Goal: Information Seeking & Learning: Compare options

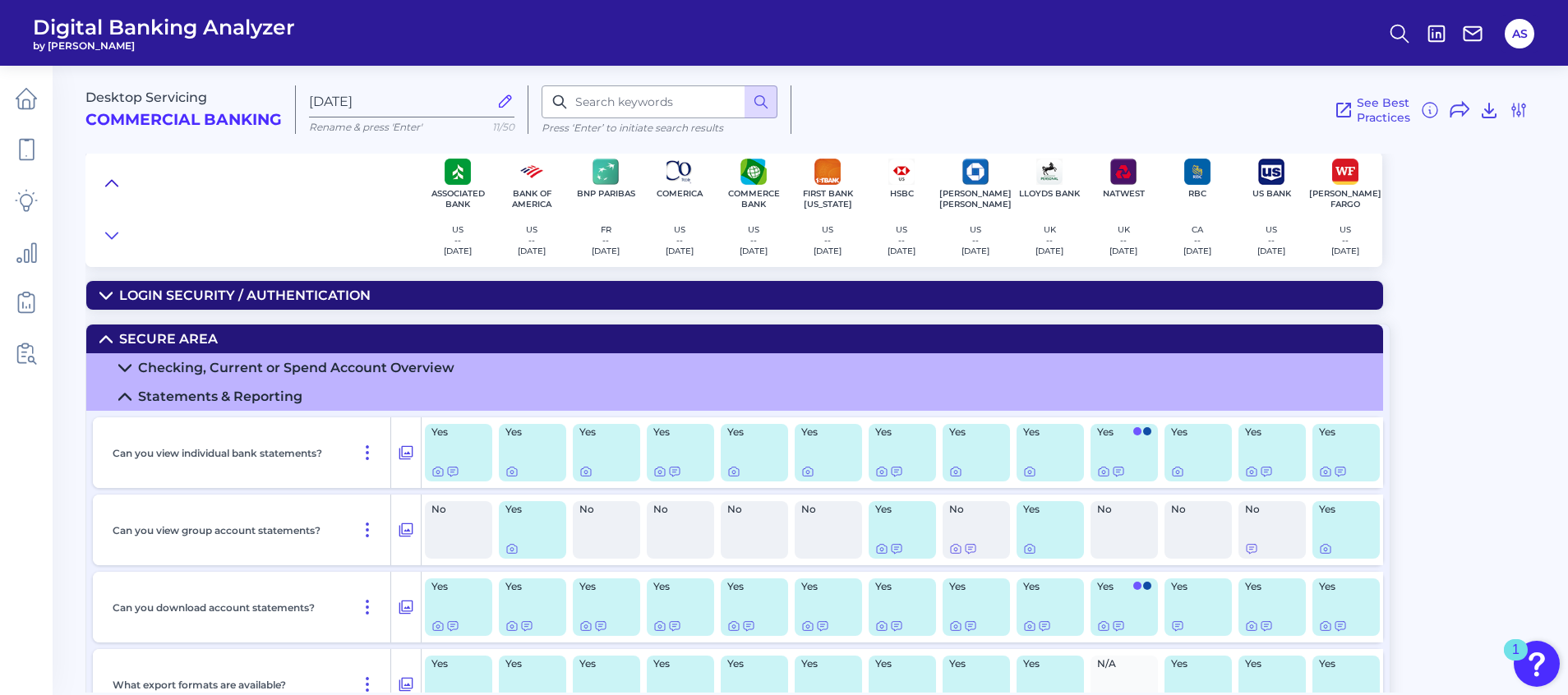
click at [109, 180] on icon at bounding box center [112, 183] width 14 height 16
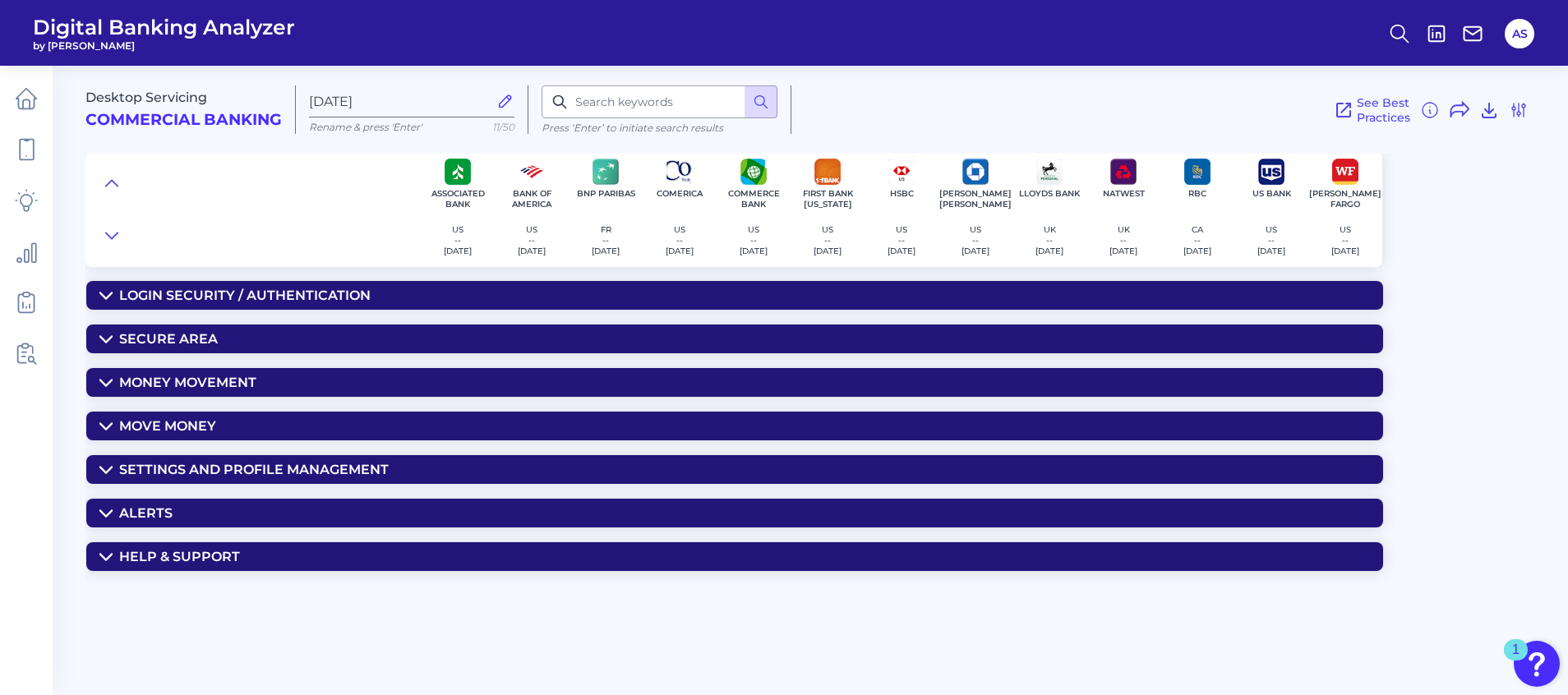
click at [103, 337] on icon at bounding box center [105, 339] width 14 height 14
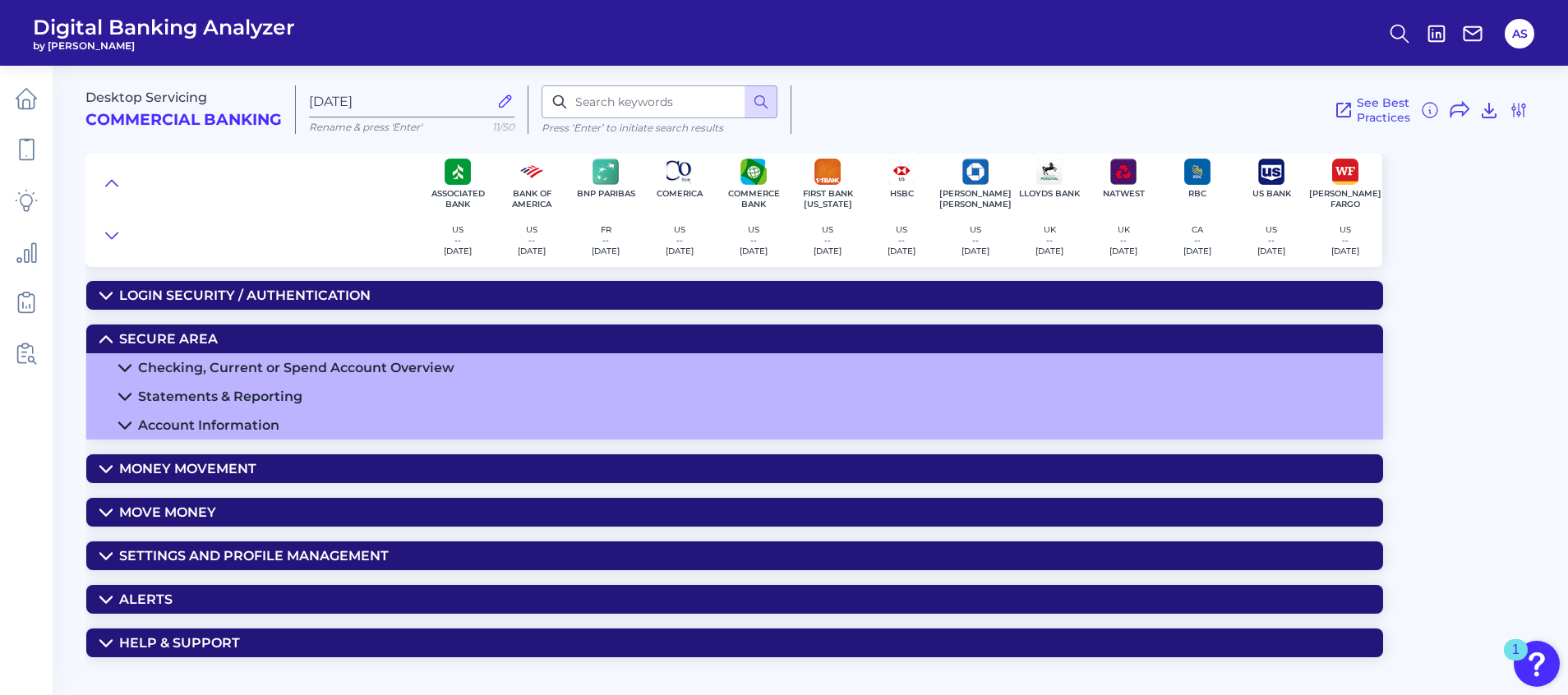
click at [125, 353] on summary "Secure Area" at bounding box center [735, 338] width 1297 height 29
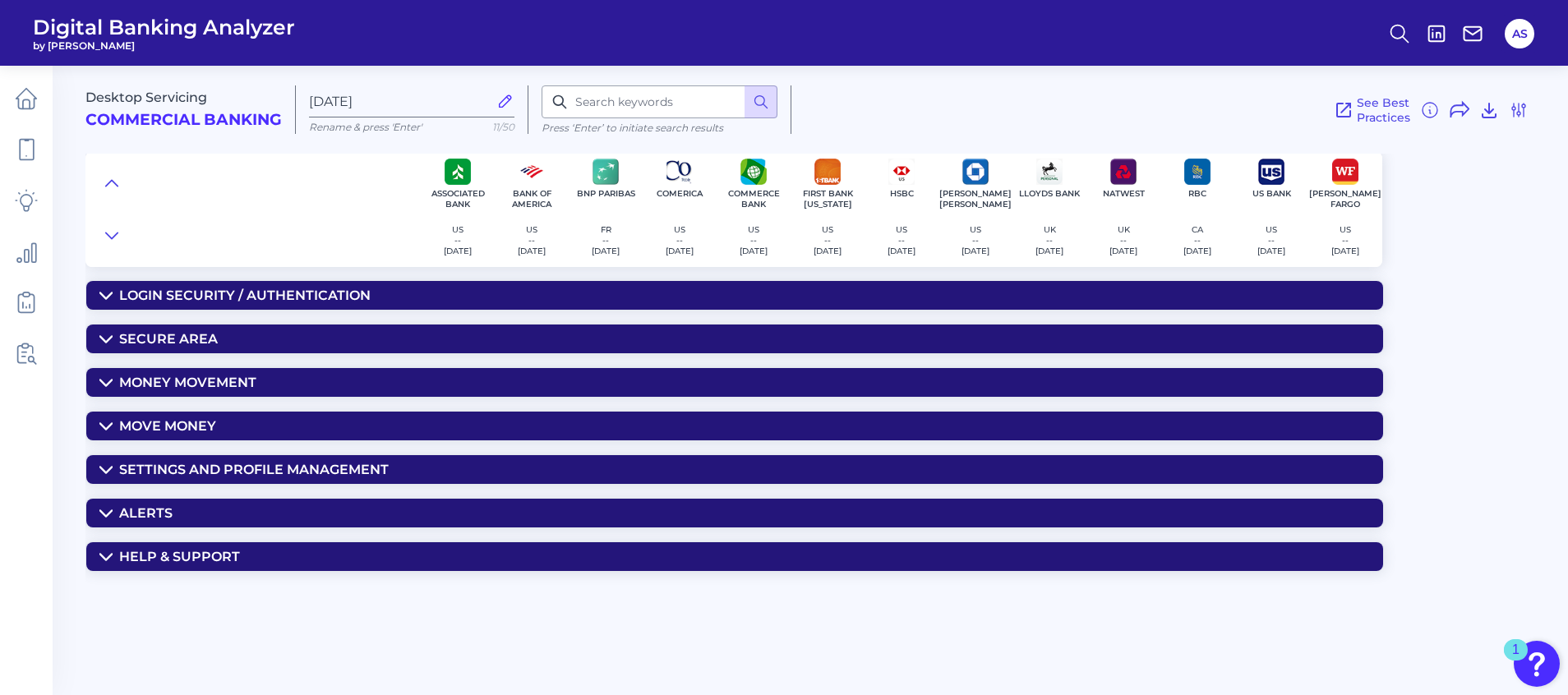
click at [105, 381] on icon at bounding box center [105, 383] width 14 height 14
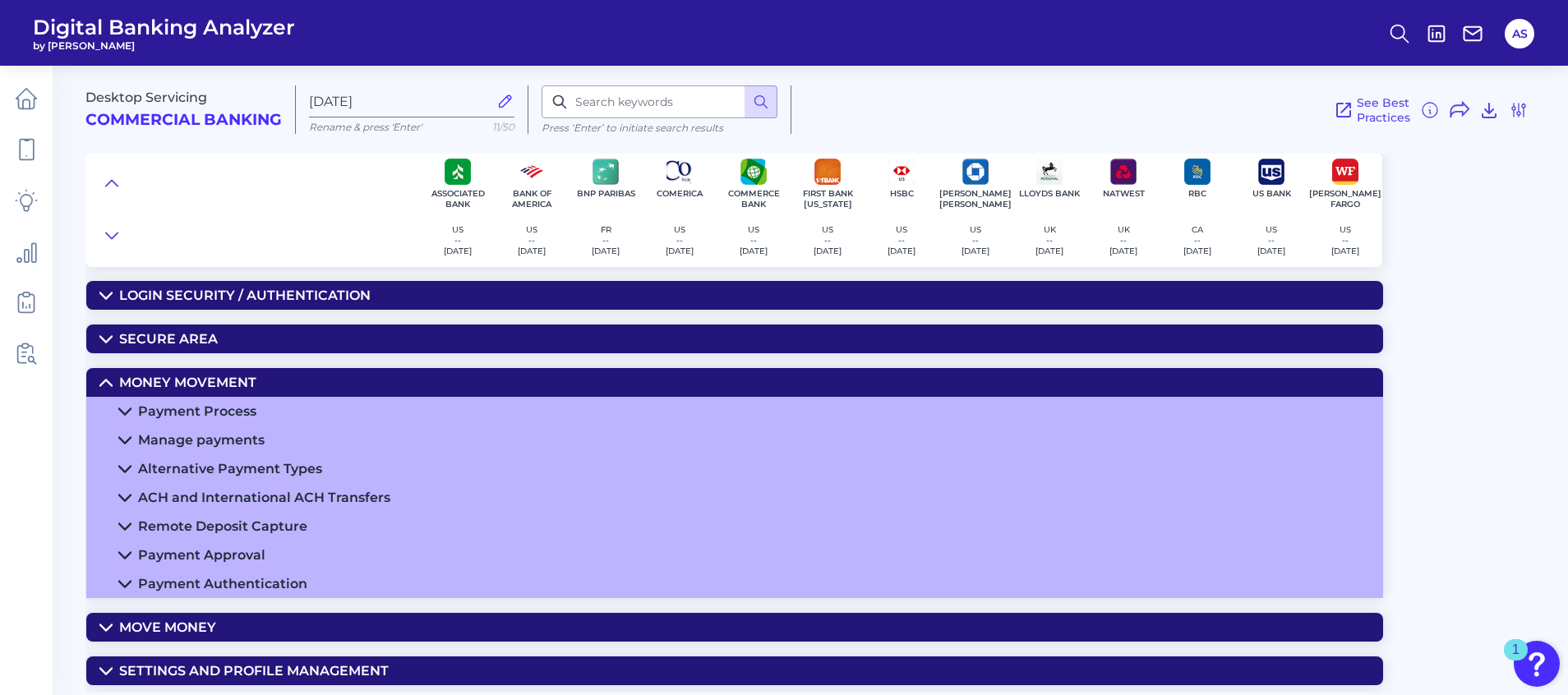
click at [124, 411] on icon at bounding box center [124, 411] width 14 height 14
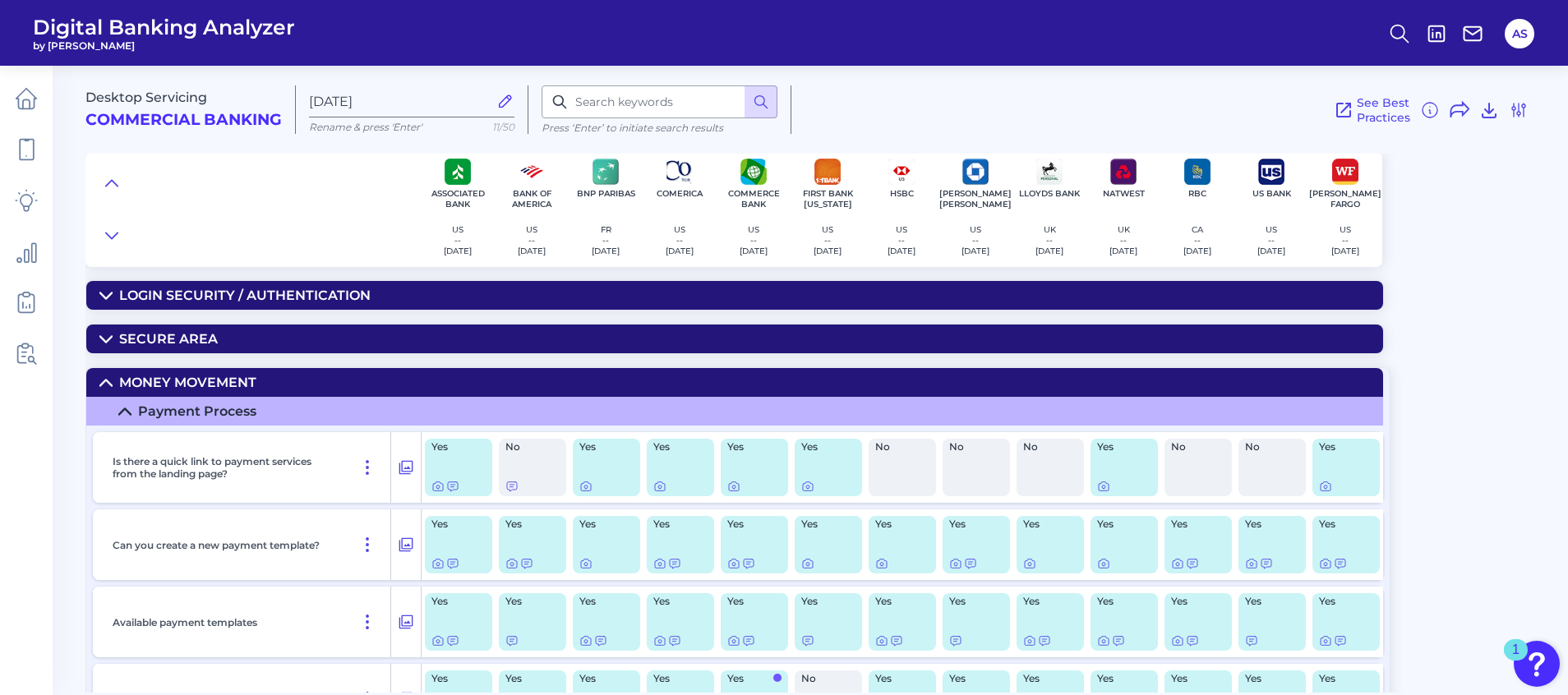
click at [113, 335] on summary "Secure Area" at bounding box center [735, 338] width 1297 height 29
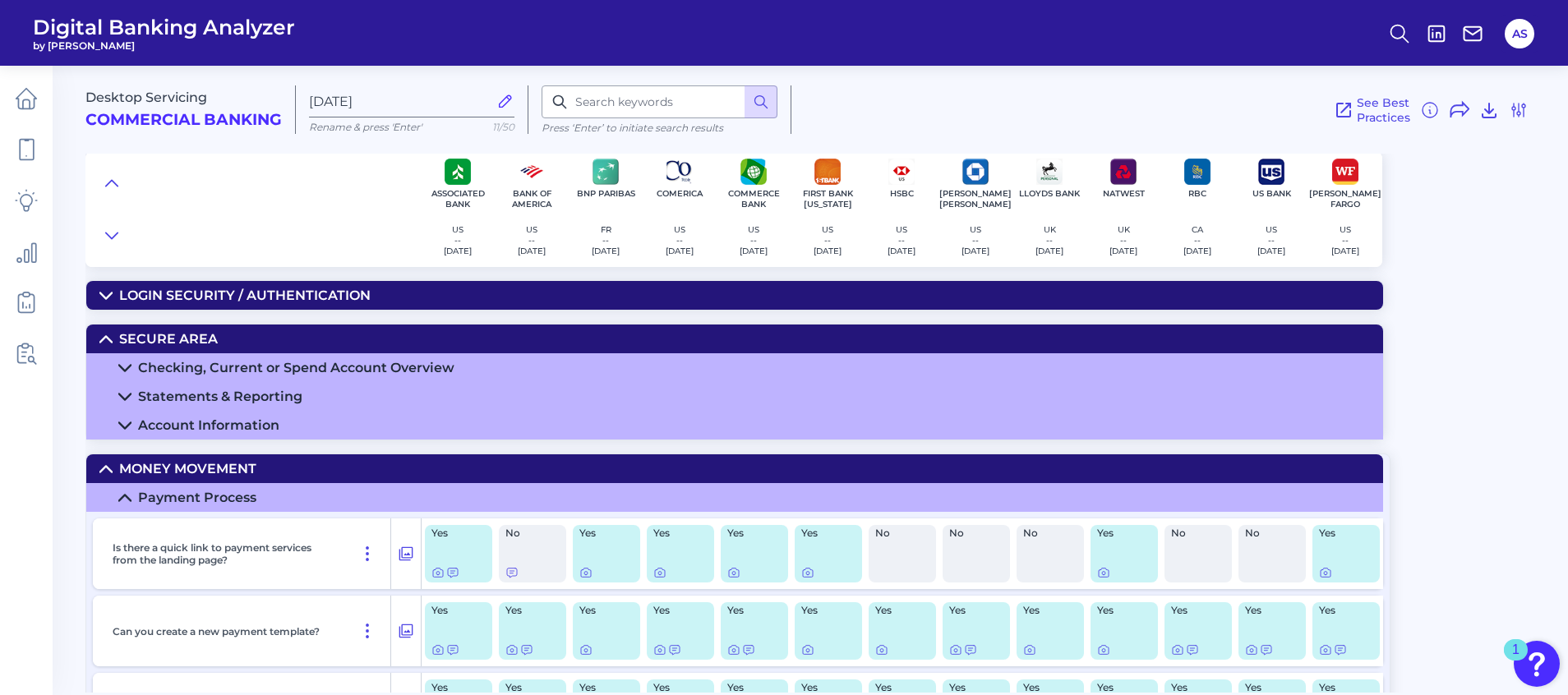
click at [127, 366] on icon at bounding box center [124, 368] width 14 height 14
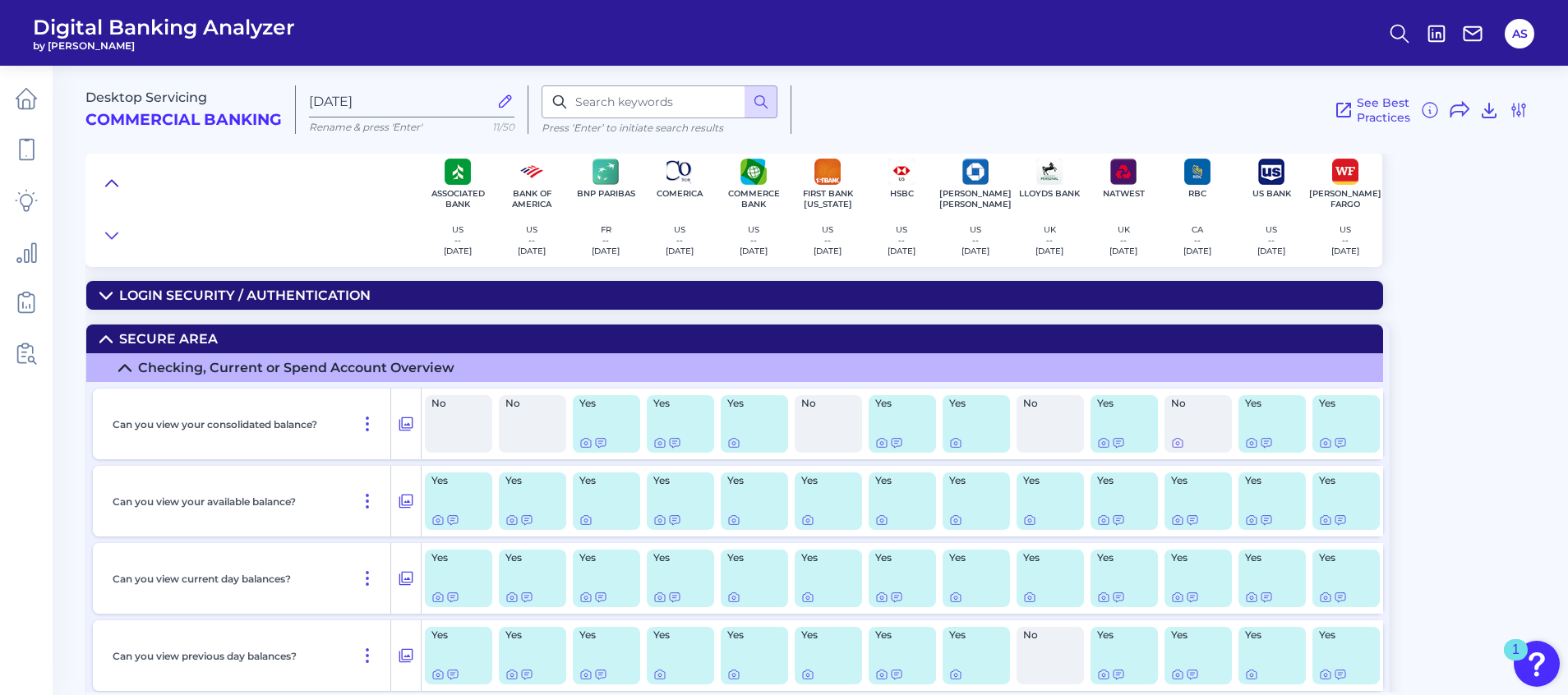
click at [112, 176] on icon at bounding box center [112, 183] width 14 height 16
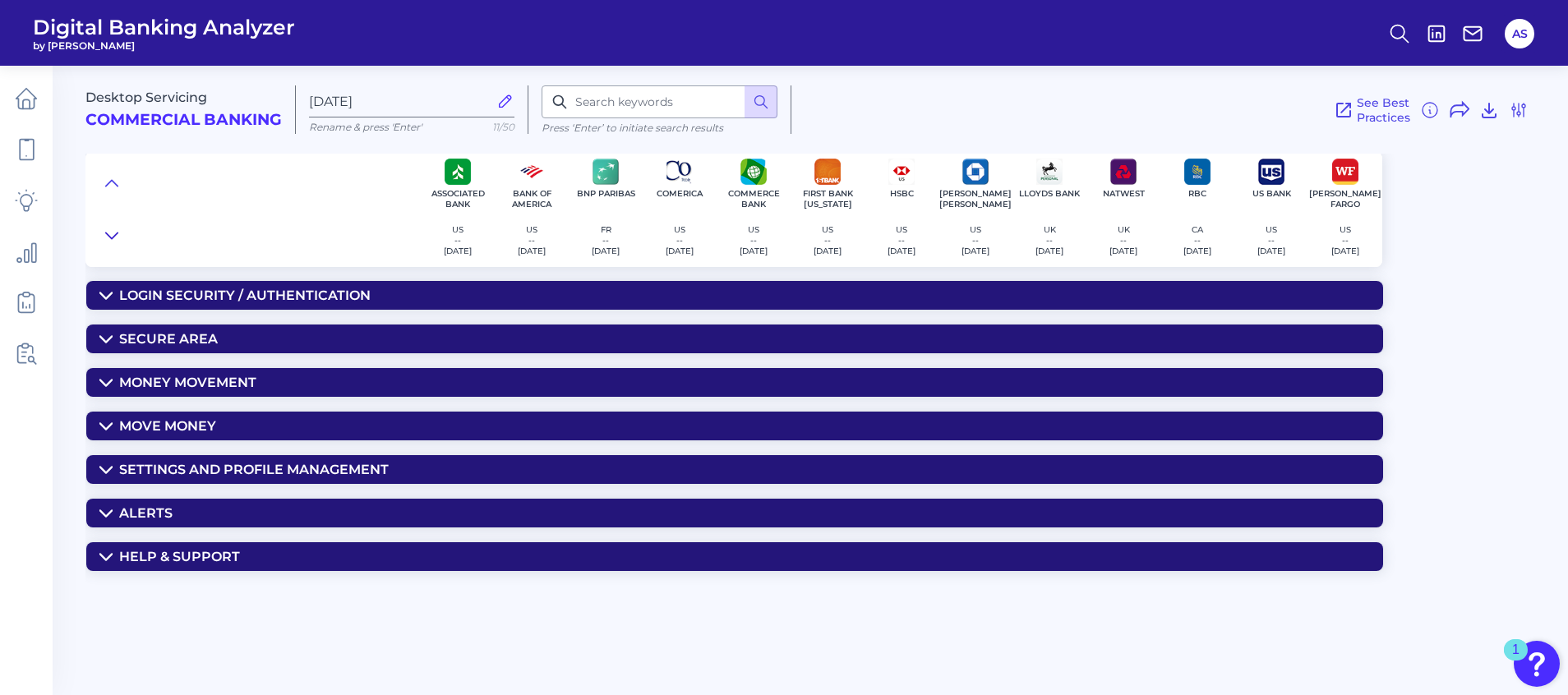
click at [111, 235] on icon at bounding box center [112, 236] width 14 height 16
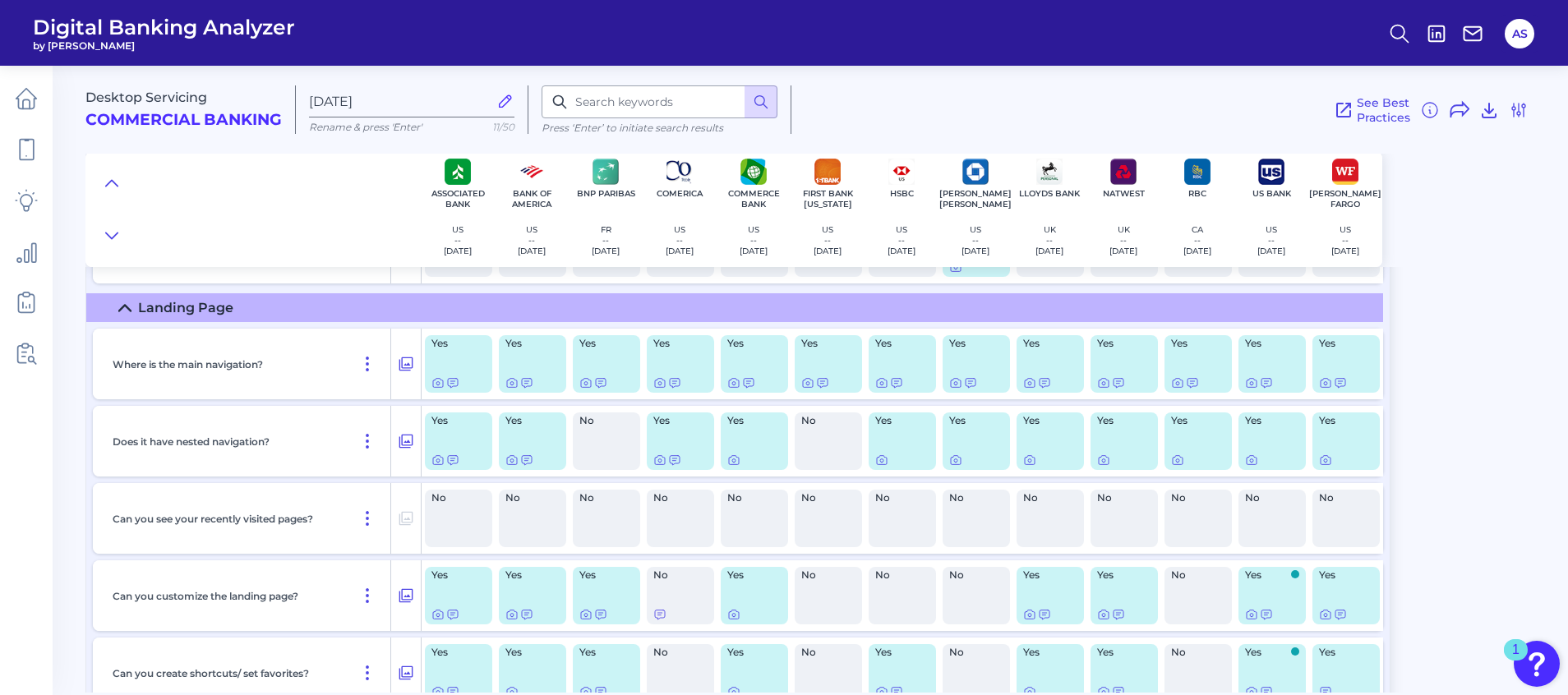
scroll to position [862, 0]
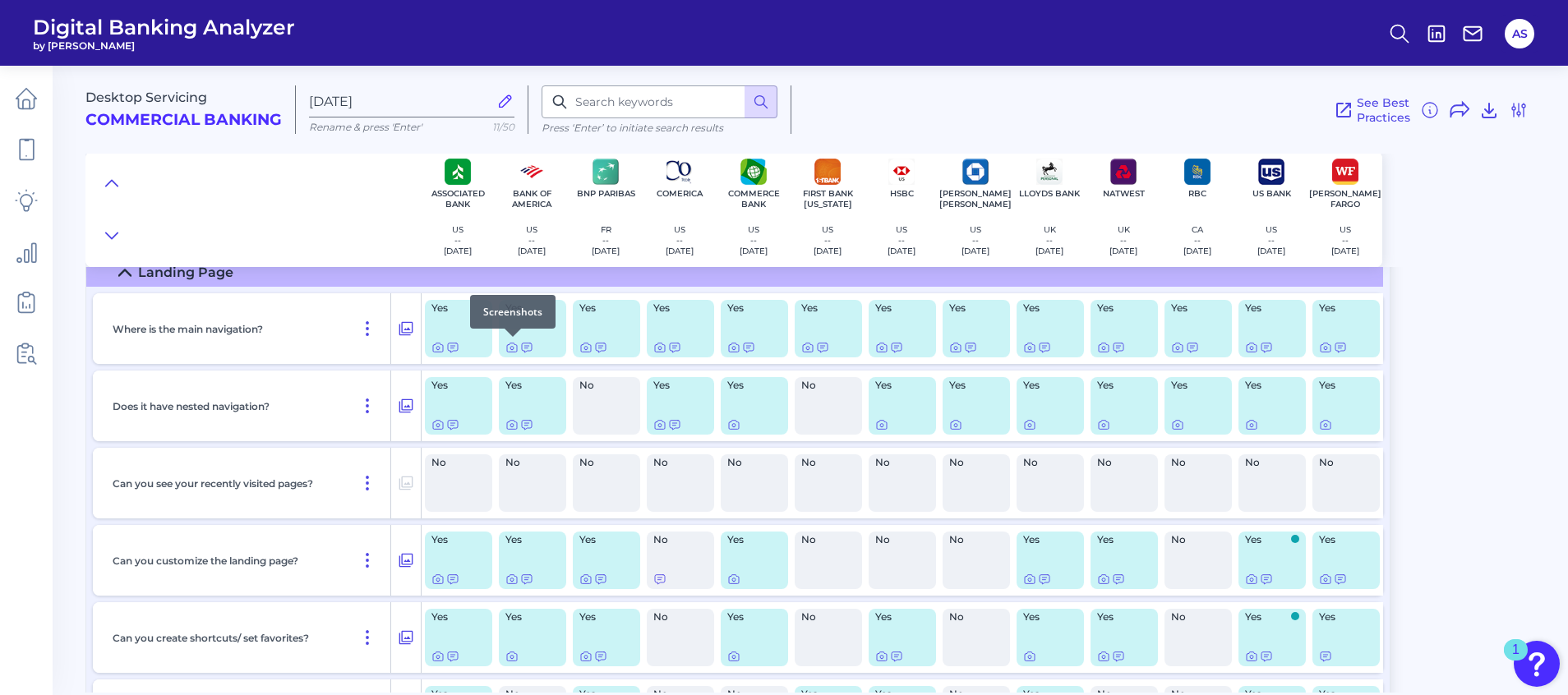
click at [513, 343] on div at bounding box center [512, 337] width 16 height 16
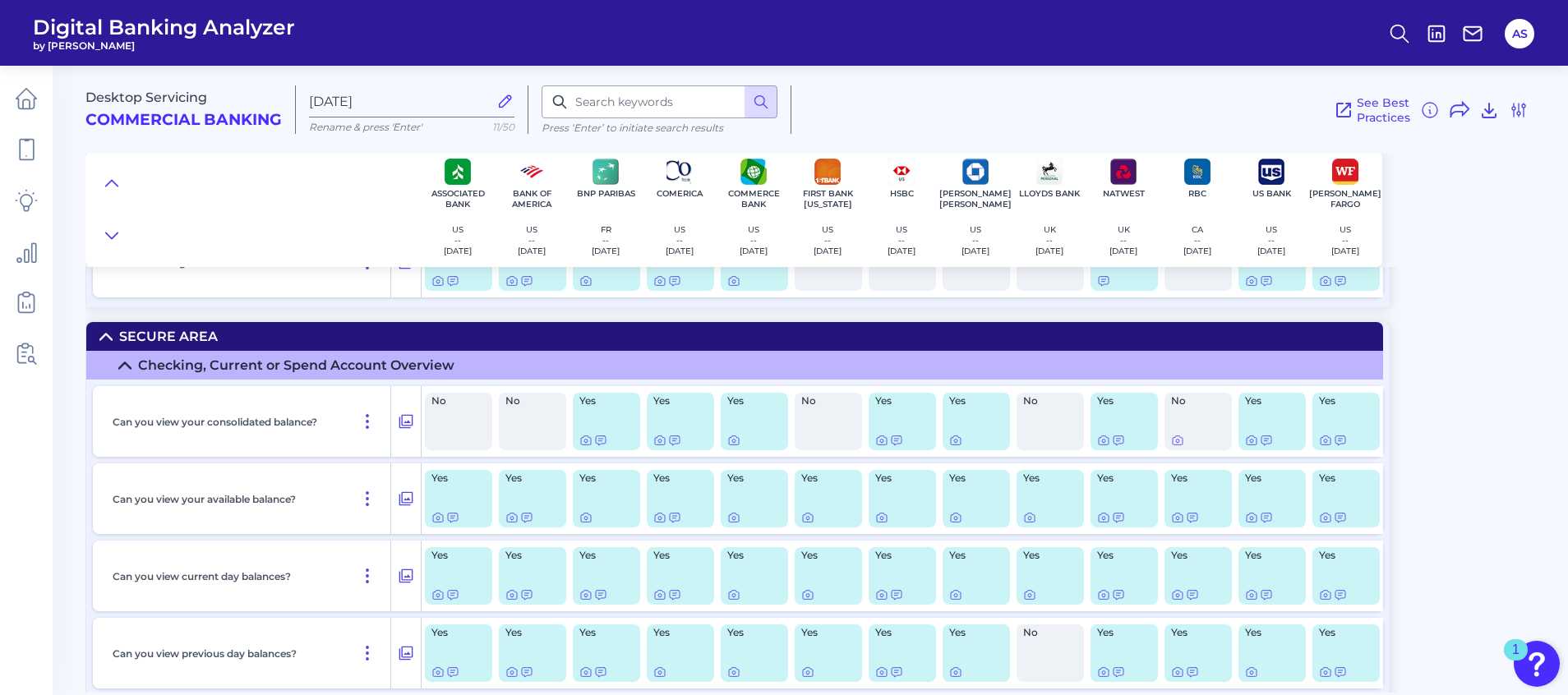
scroll to position [1972, 0]
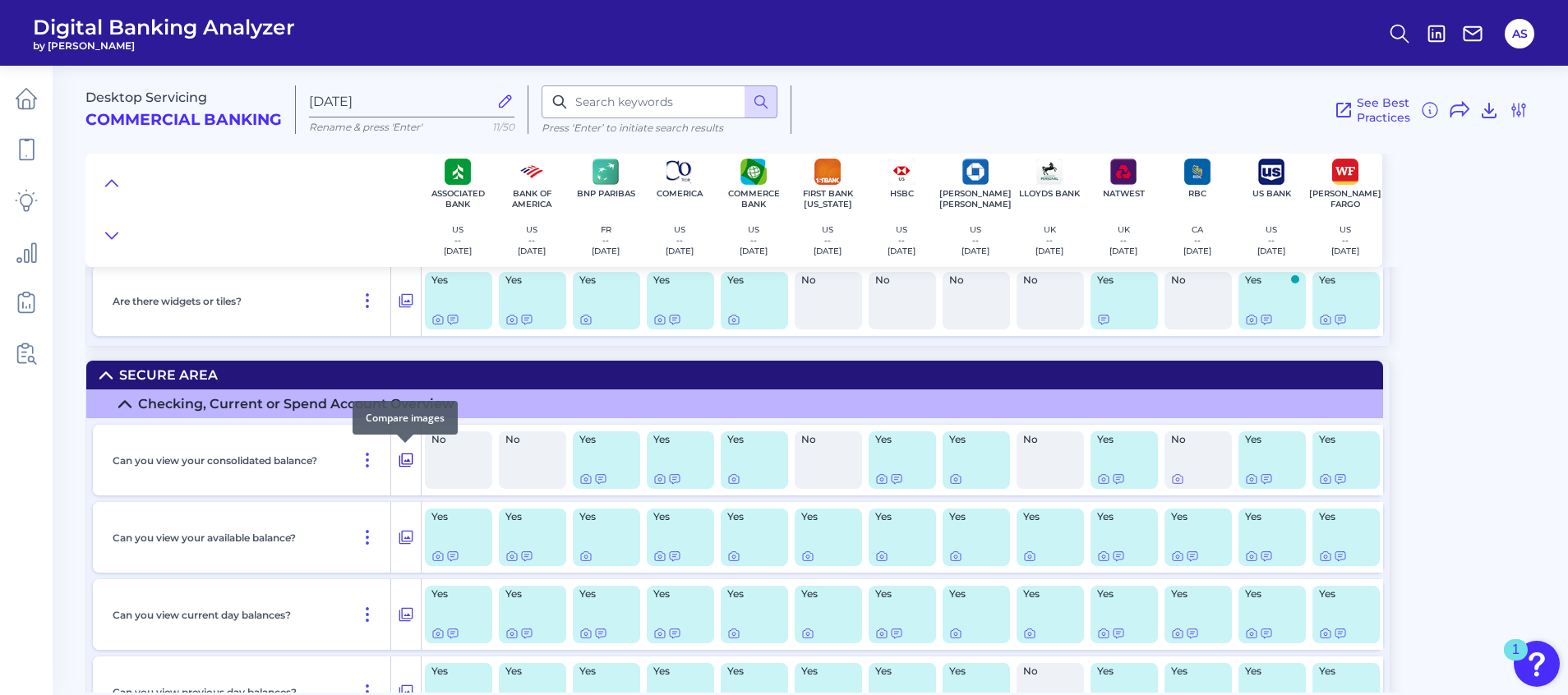
click at [403, 464] on icon at bounding box center [406, 460] width 16 height 20
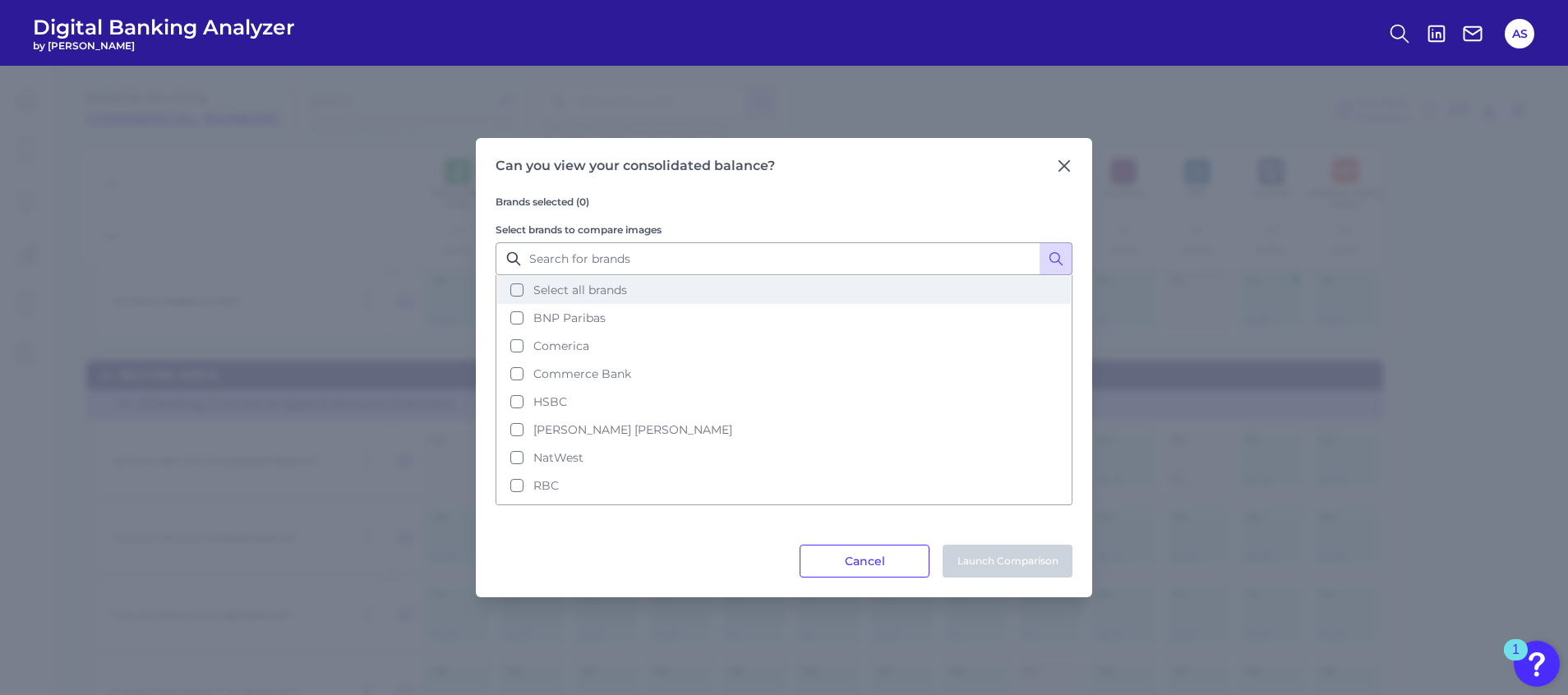
click at [522, 286] on button "Select all brands" at bounding box center [784, 290] width 574 height 28
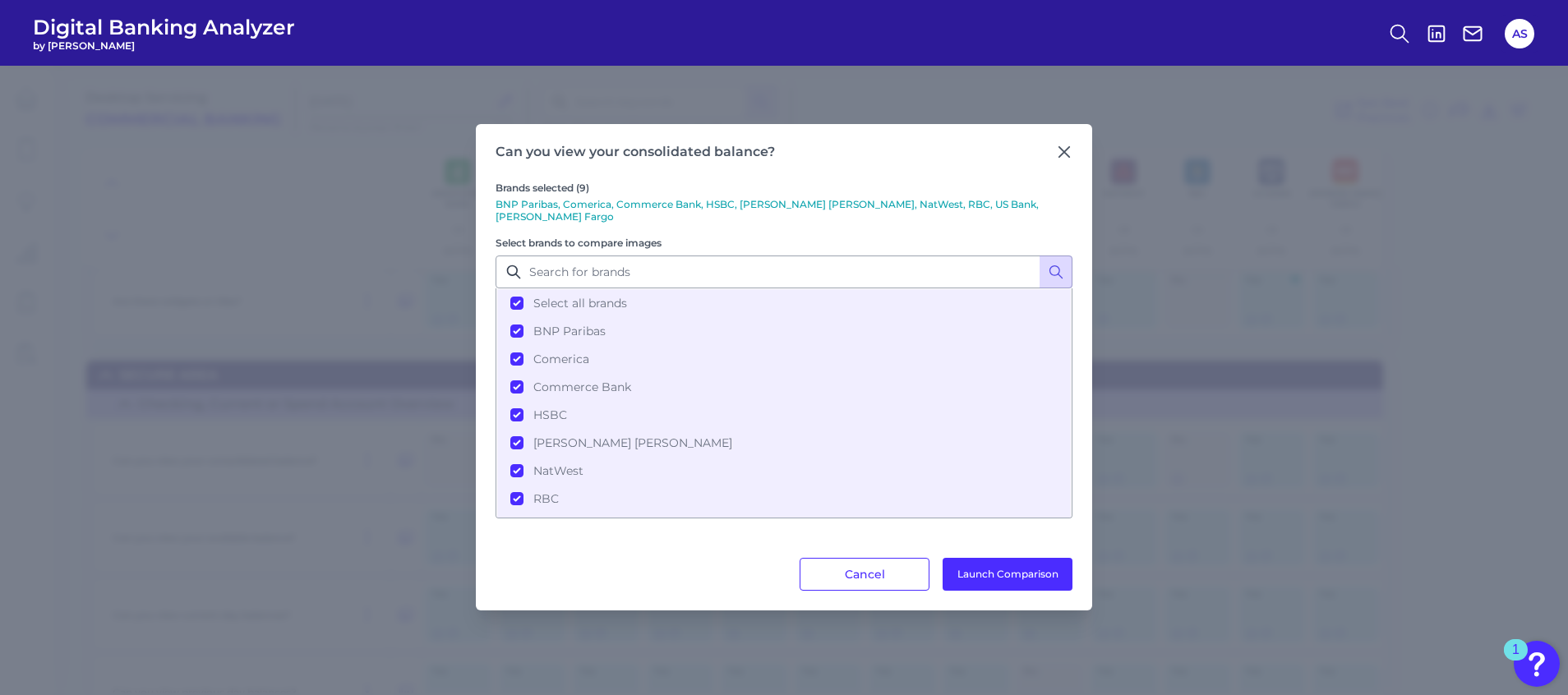
click at [1101, 569] on div "Can you view your consolidated balance? Brands selected (9) BNP Paribas, Comeri…" at bounding box center [784, 380] width 1568 height 629
click at [1035, 568] on button "Launch Comparison" at bounding box center [1008, 574] width 130 height 33
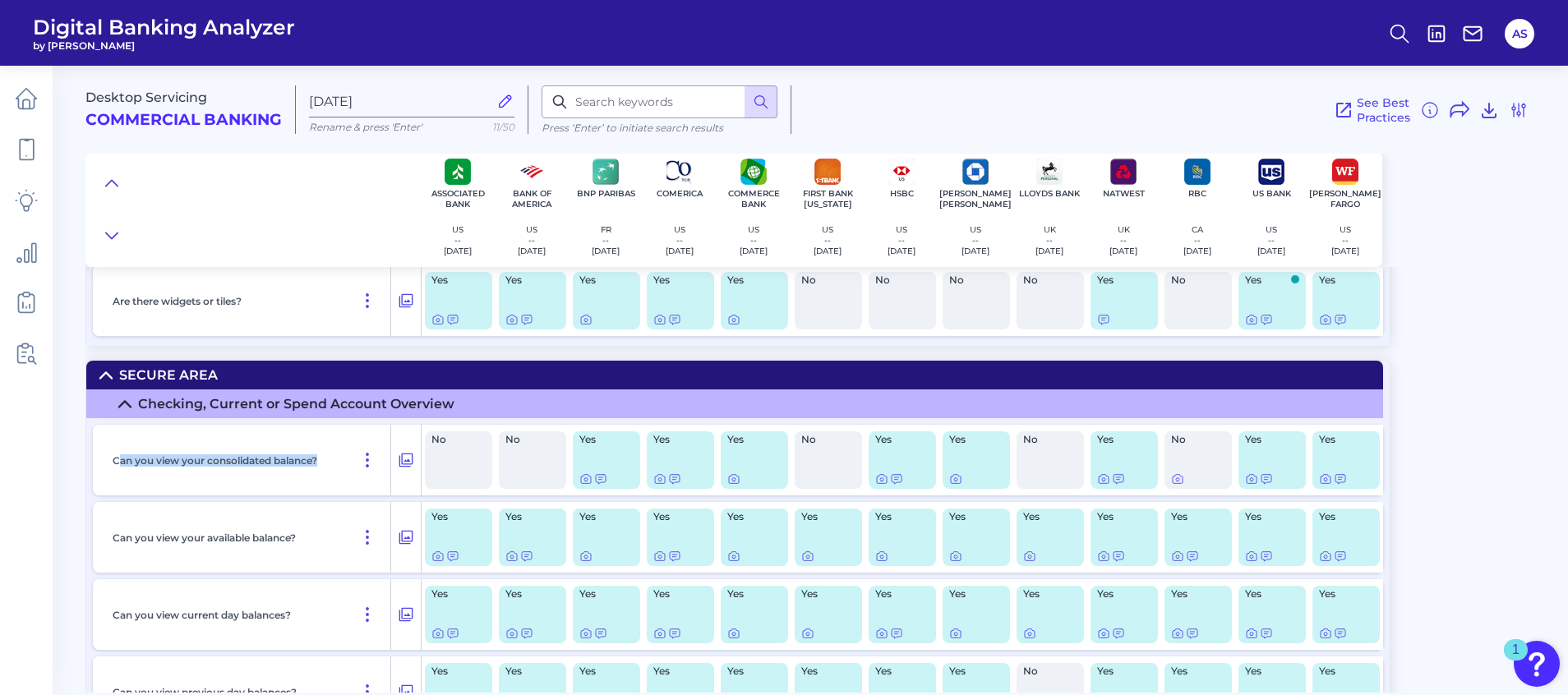
drag, startPoint x: 117, startPoint y: 462, endPoint x: 322, endPoint y: 453, distance: 205.2
click at [322, 453] on div "Can you view your consolidated balance?" at bounding box center [249, 460] width 286 height 70
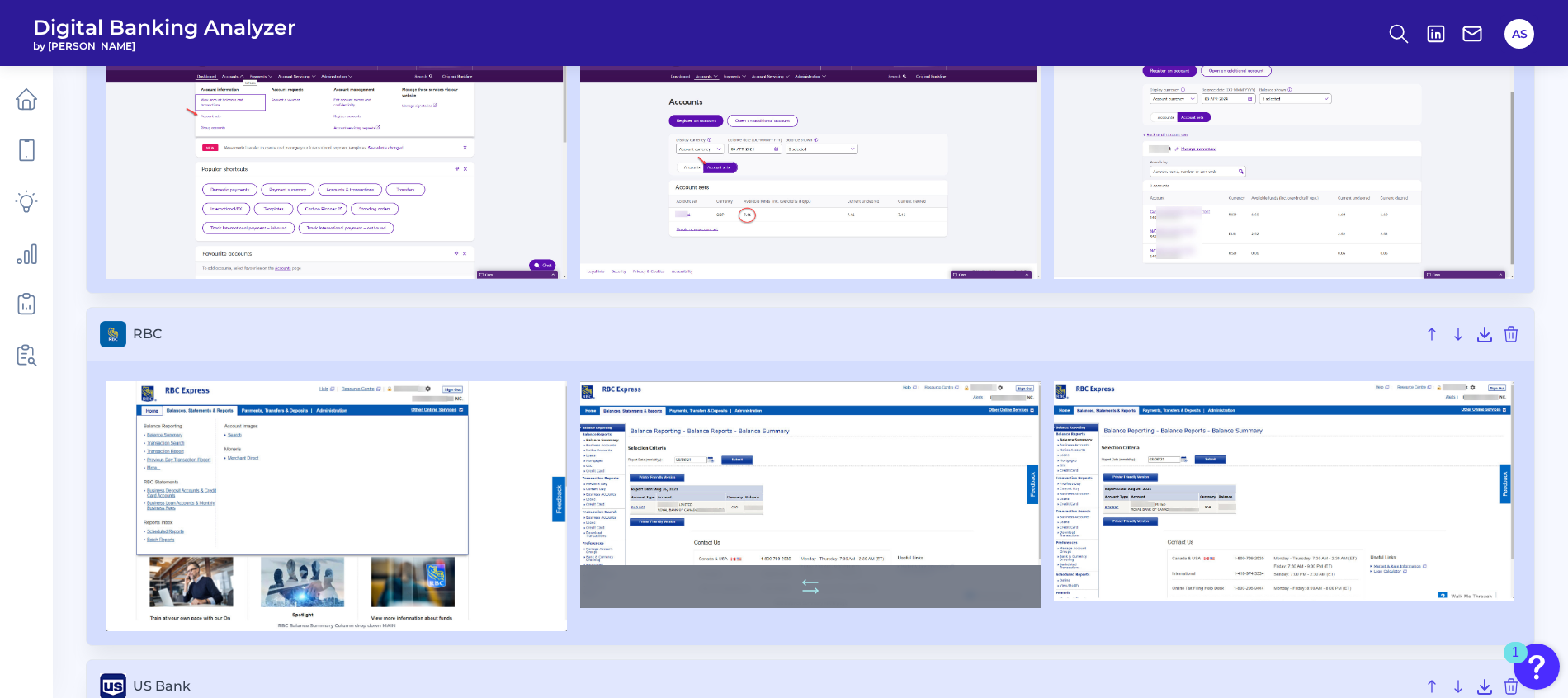
scroll to position [1732, 0]
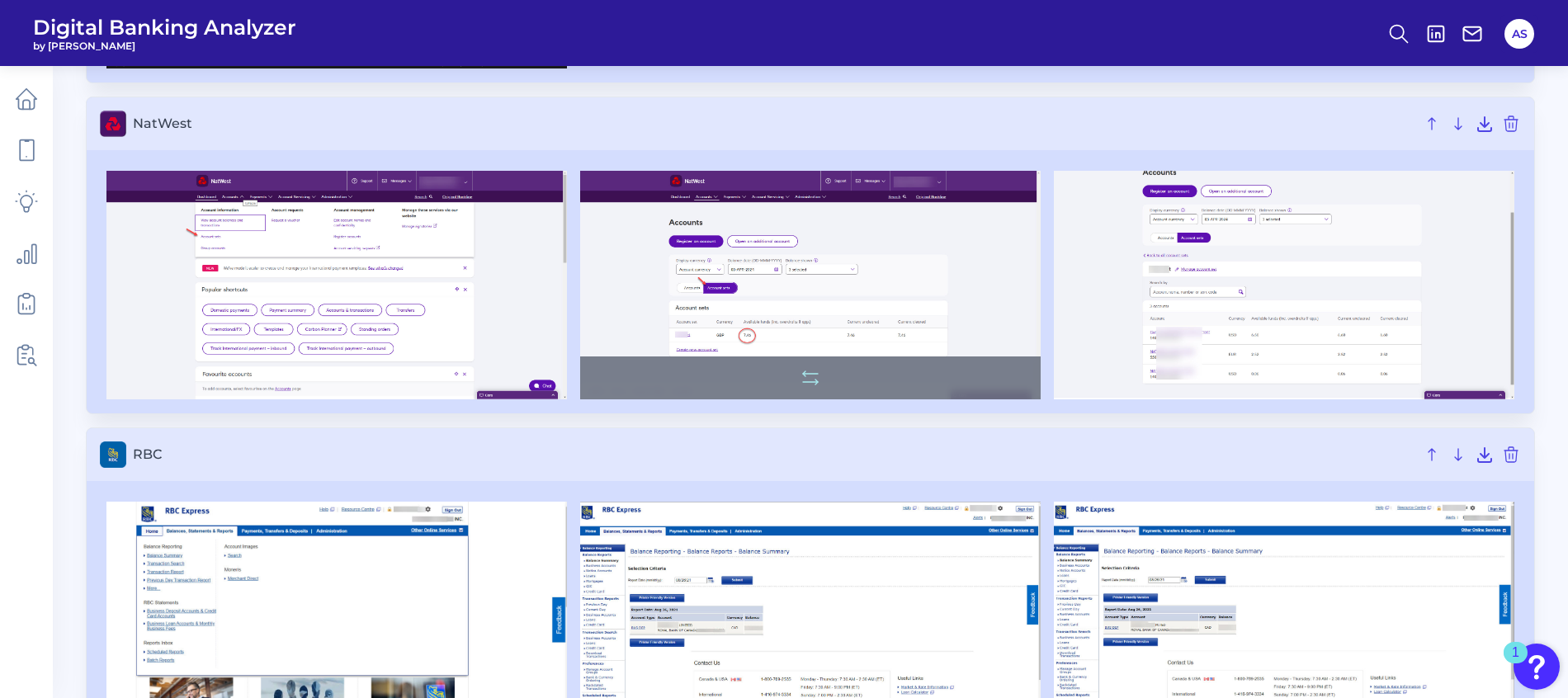
click at [849, 254] on img at bounding box center [810, 285] width 460 height 229
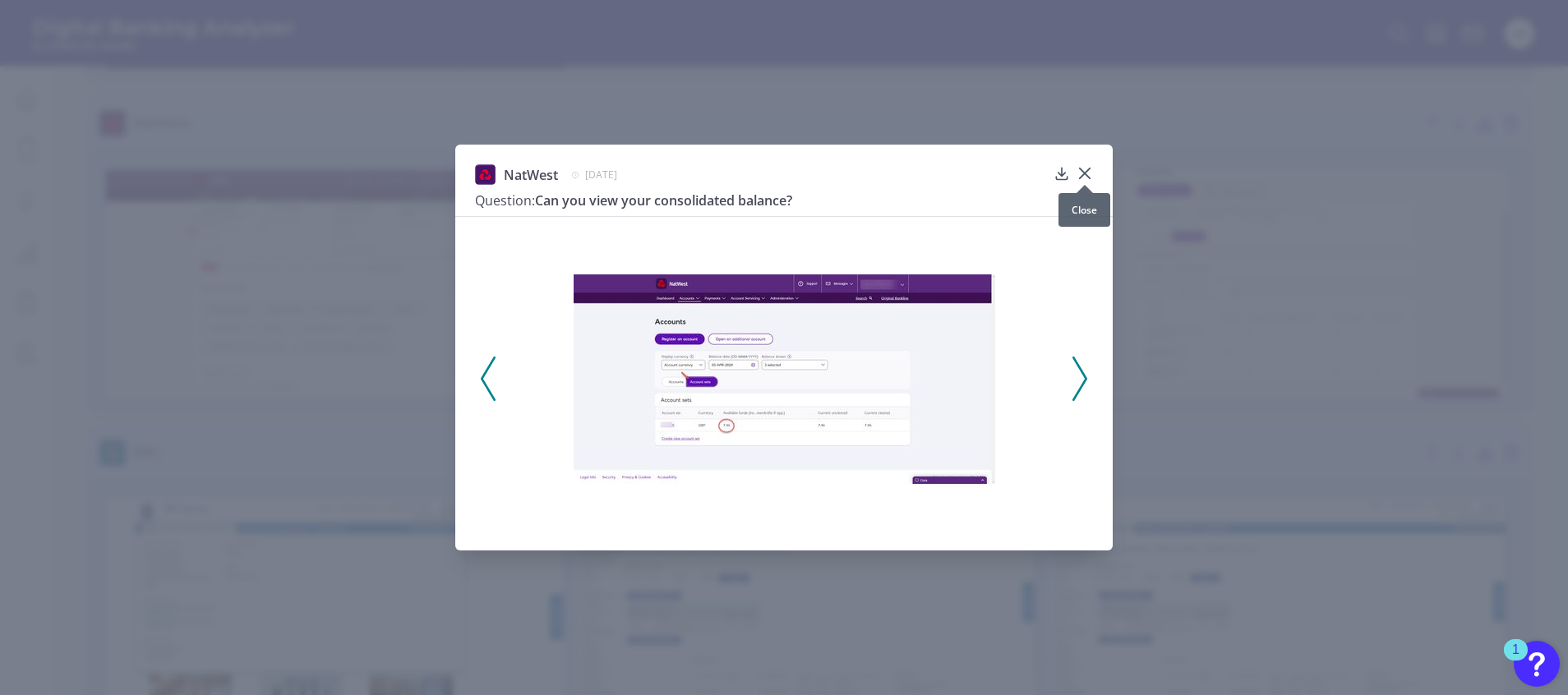
click at [1077, 167] on icon at bounding box center [1085, 173] width 16 height 16
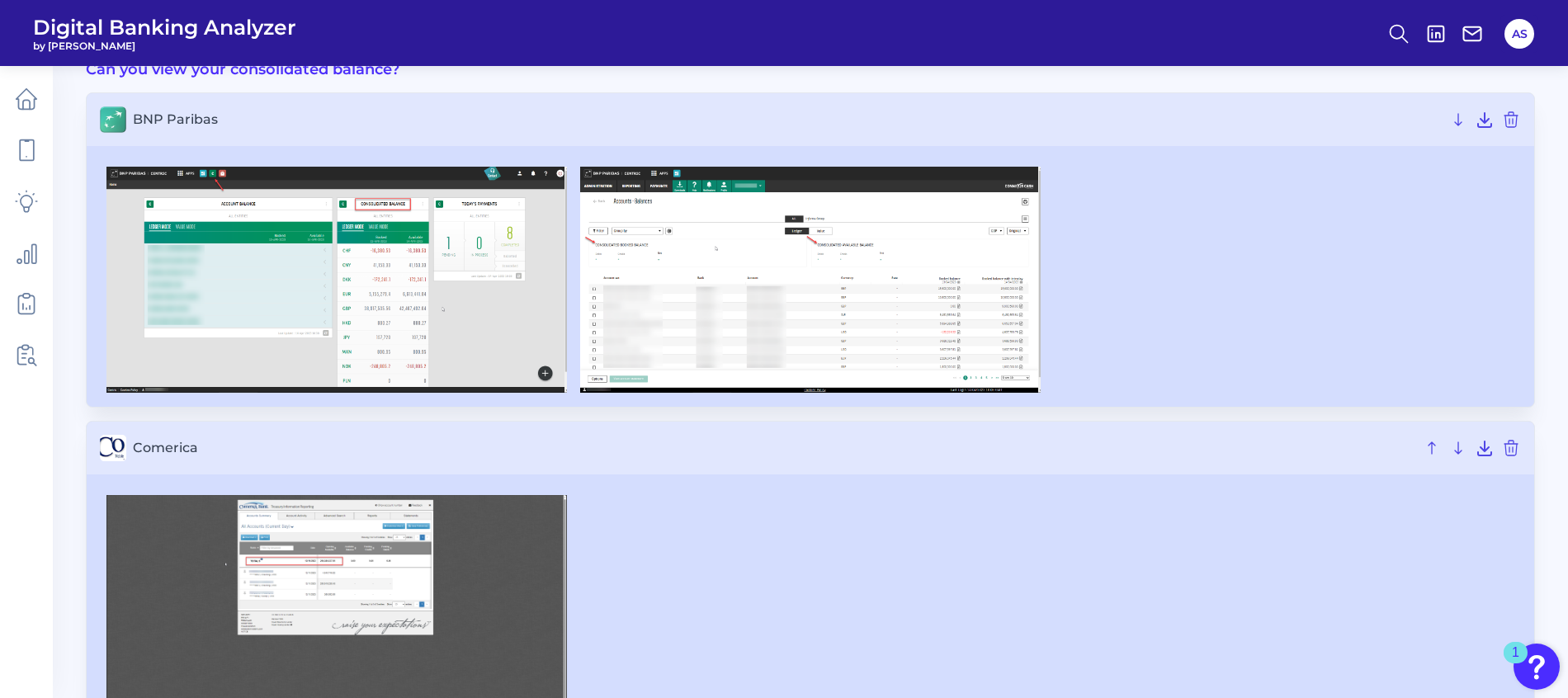
scroll to position [0, 0]
